Goal: Information Seeking & Learning: Find specific fact

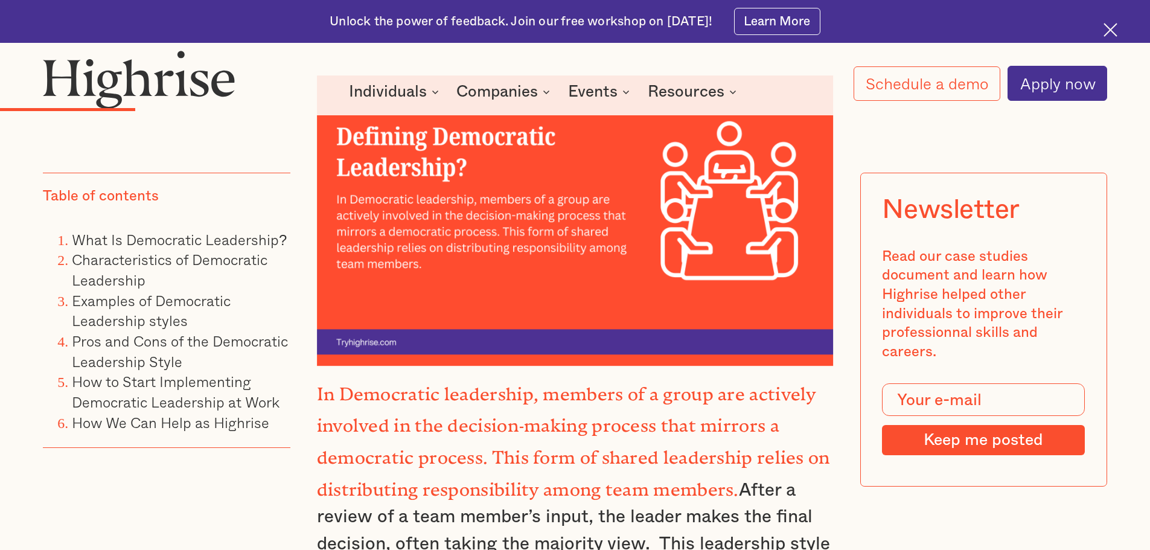
scroll to position [2433, 0]
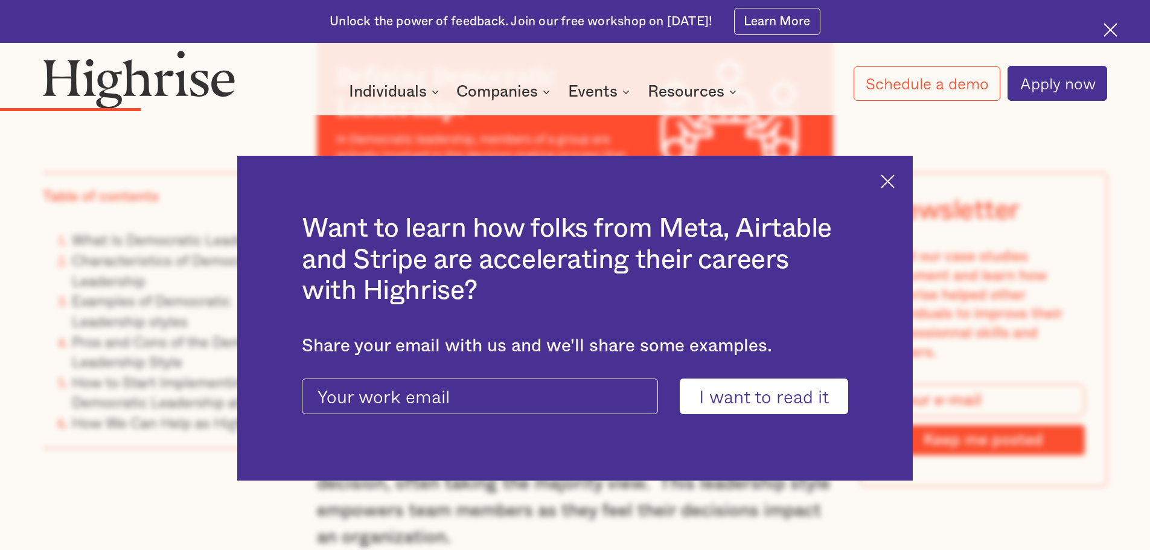
click at [895, 182] on img at bounding box center [888, 182] width 14 height 14
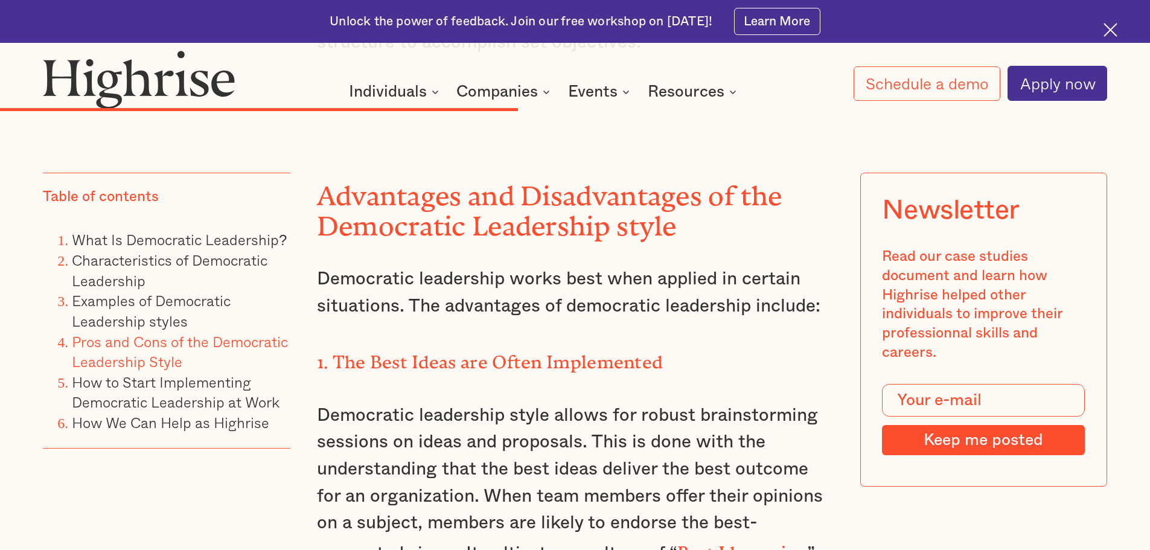
scroll to position [6298, 0]
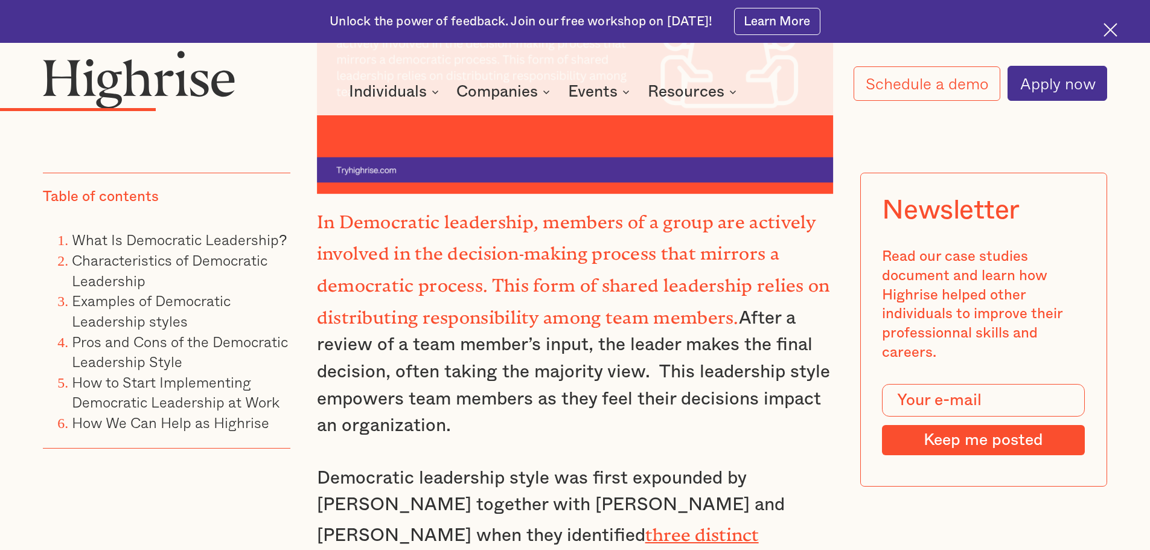
scroll to position [2690, 0]
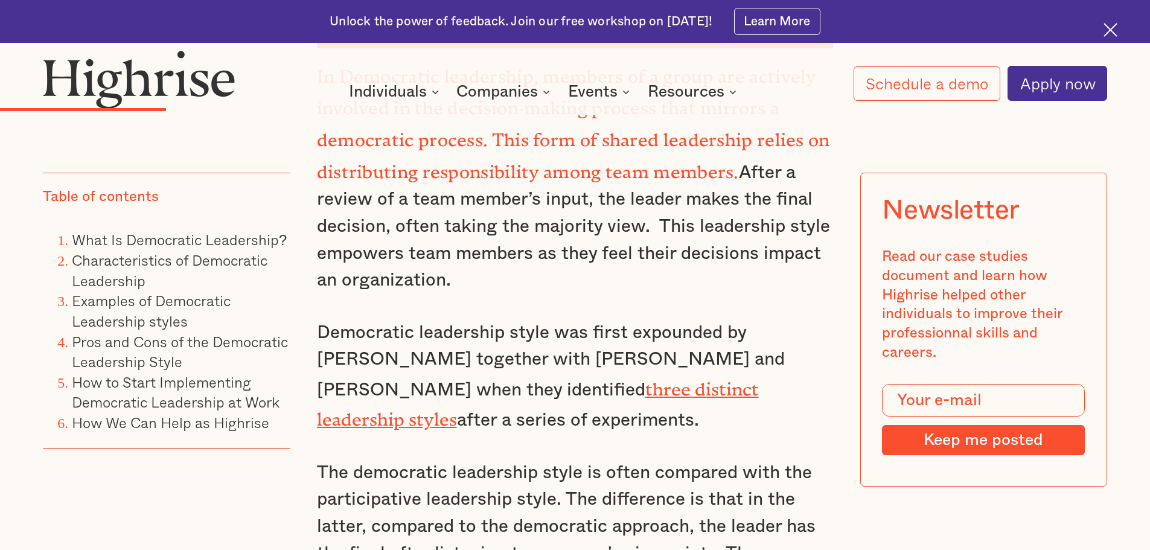
click at [358, 319] on p "Democratic leadership style was first expounded by [PERSON_NAME] together with …" at bounding box center [575, 376] width 517 height 115
drag, startPoint x: 364, startPoint y: 248, endPoint x: 752, endPoint y: 222, distance: 389.1
click at [752, 319] on p "Democratic leadership style was first expounded by [PERSON_NAME] together with …" at bounding box center [575, 376] width 517 height 115
copy p "[PERSON_NAME]"
